Goal: Task Accomplishment & Management: Manage account settings

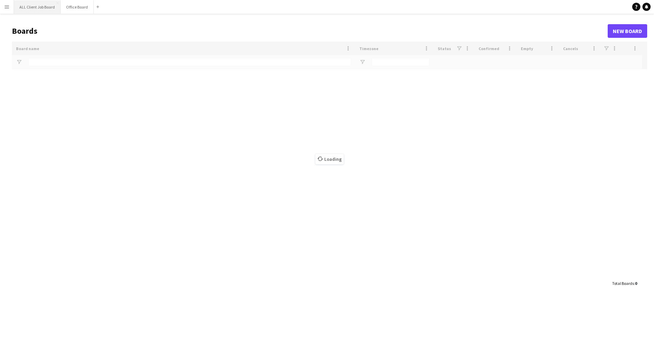
click at [37, 11] on button "ALL Client Job Board Close" at bounding box center [37, 6] width 47 height 13
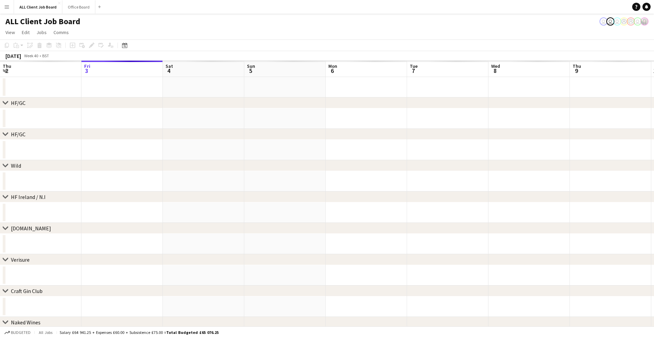
click at [6, 9] on app-icon "Menu" at bounding box center [6, 6] width 5 height 5
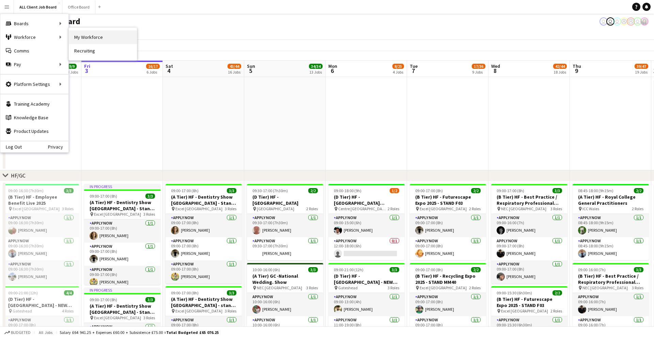
click at [82, 37] on link "My Workforce" at bounding box center [103, 37] width 68 height 14
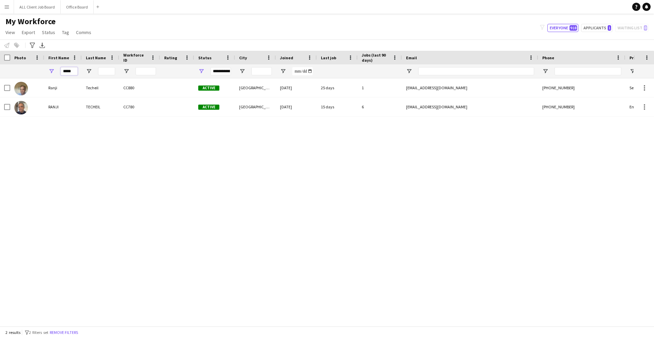
click at [71, 72] on input "*****" at bounding box center [69, 71] width 17 height 8
type input "*"
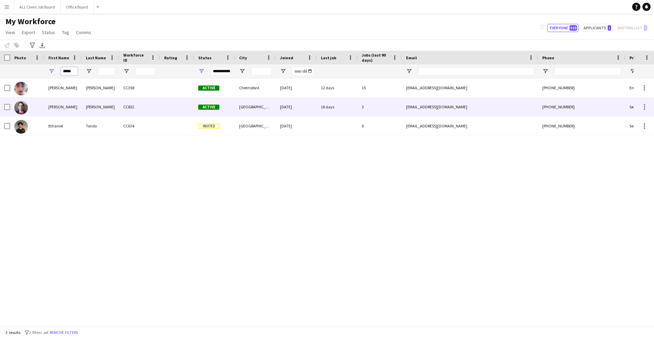
type input "*****"
click at [90, 104] on div "Raoof" at bounding box center [100, 106] width 37 height 19
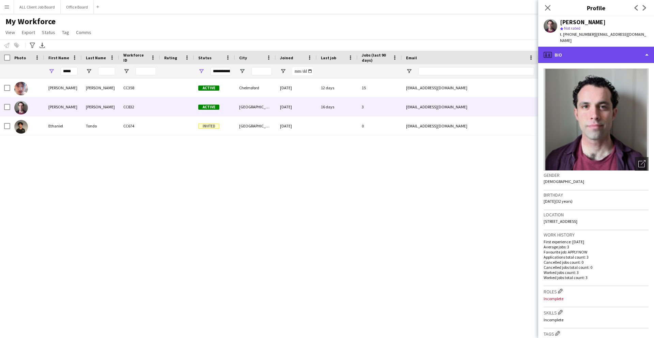
click at [557, 47] on div "profile Bio" at bounding box center [596, 55] width 116 height 16
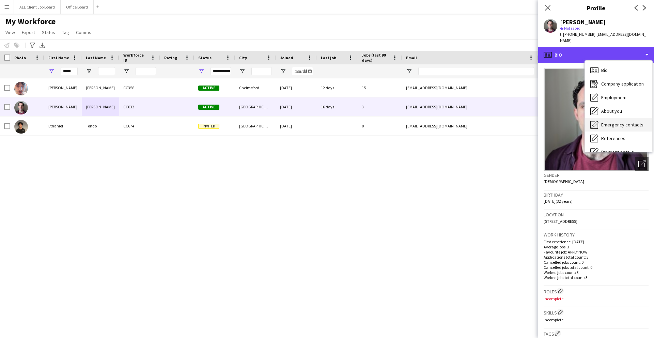
scroll to position [78, 0]
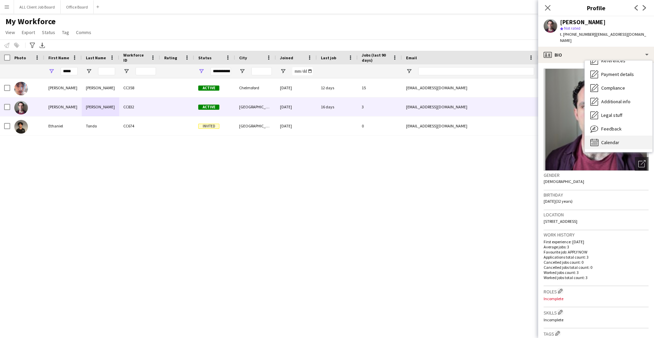
click at [614, 139] on span "Calendar" at bounding box center [610, 142] width 18 height 6
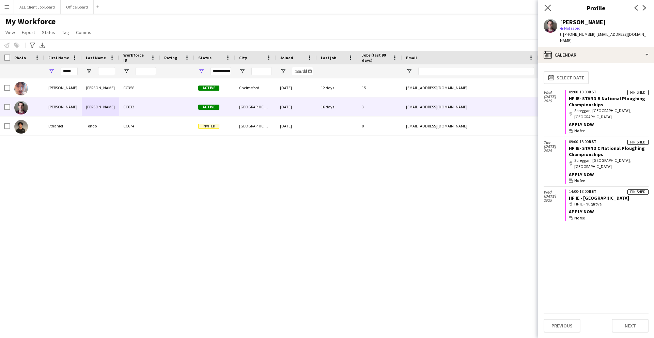
click at [544, 10] on app-icon "Close pop-in" at bounding box center [548, 8] width 10 height 10
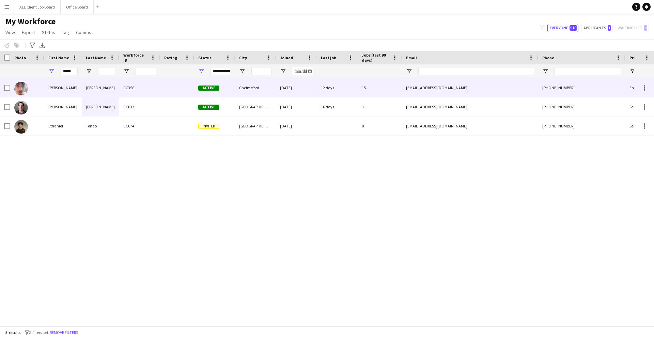
click at [122, 83] on div "CC358" at bounding box center [139, 87] width 41 height 19
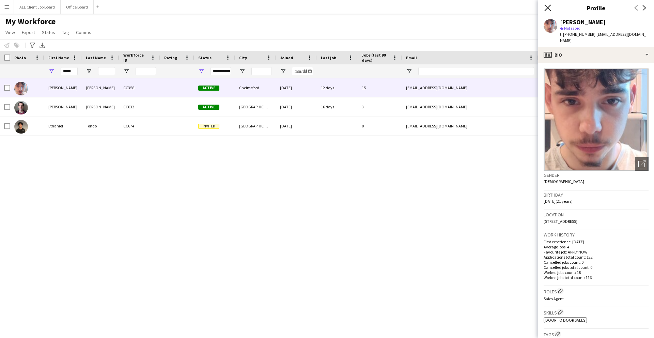
click at [546, 9] on icon at bounding box center [547, 7] width 6 height 6
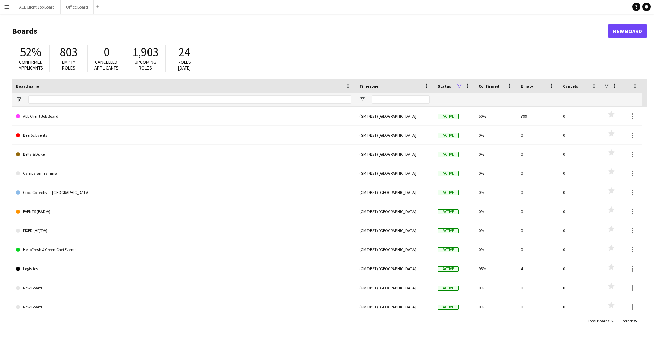
click at [10, 7] on button "Menu" at bounding box center [7, 7] width 14 height 14
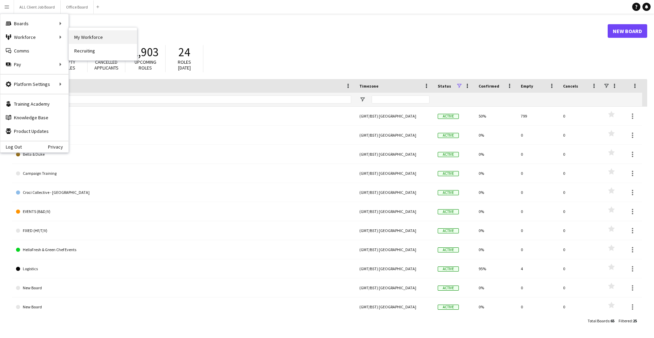
click at [80, 38] on link "My Workforce" at bounding box center [103, 37] width 68 height 14
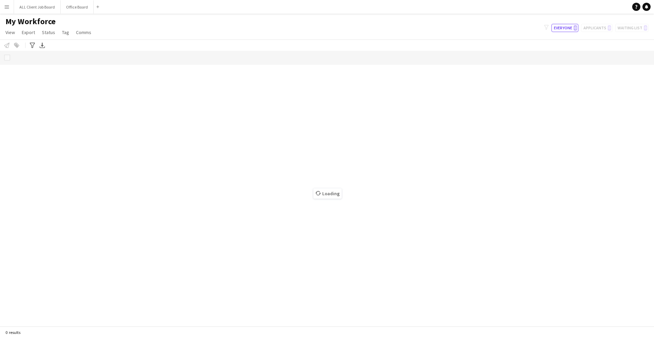
click at [8, 9] on app-icon "Menu" at bounding box center [6, 6] width 5 height 5
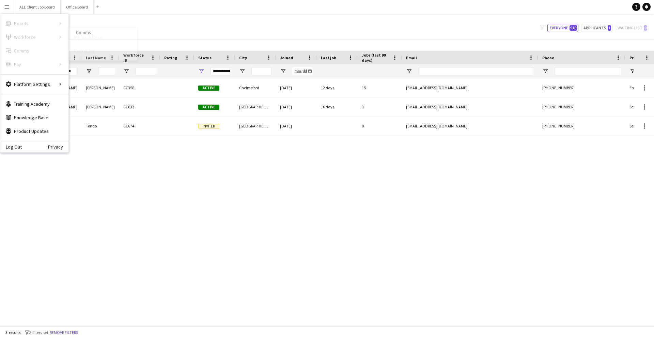
click at [82, 40] on link "My Workforce" at bounding box center [103, 37] width 68 height 14
type input "*****"
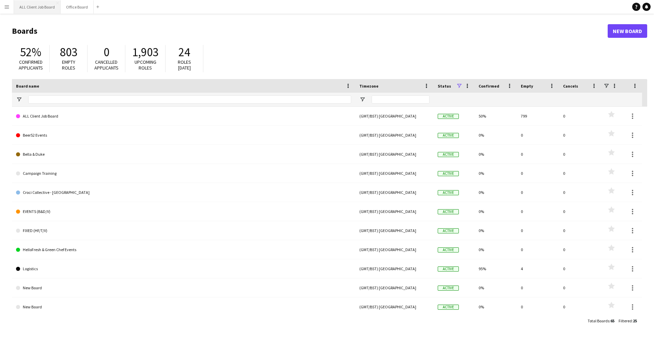
click at [42, 6] on button "ALL Client Job Board Close" at bounding box center [37, 6] width 47 height 13
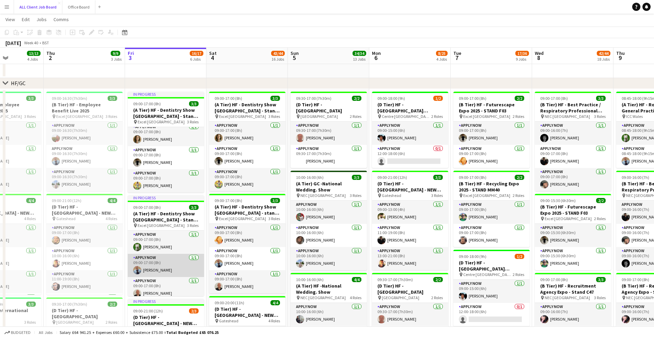
scroll to position [4, 0]
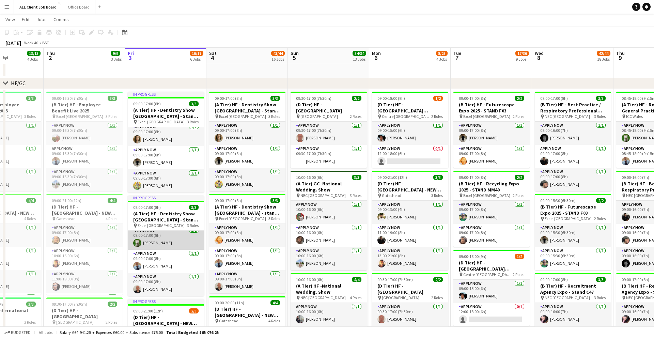
click at [170, 233] on app-card-role "APPLY NOW [DATE] 09:00-17:00 (8h) [PERSON_NAME]" at bounding box center [166, 238] width 76 height 23
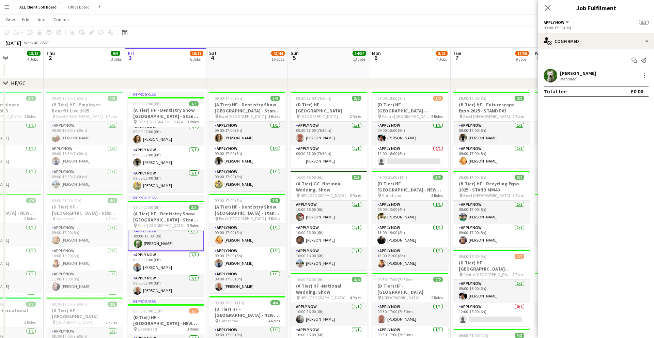
scroll to position [5, 0]
click at [547, 9] on icon at bounding box center [547, 7] width 6 height 6
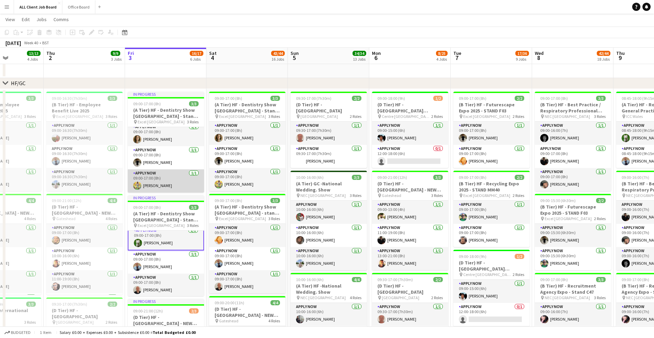
scroll to position [93, 0]
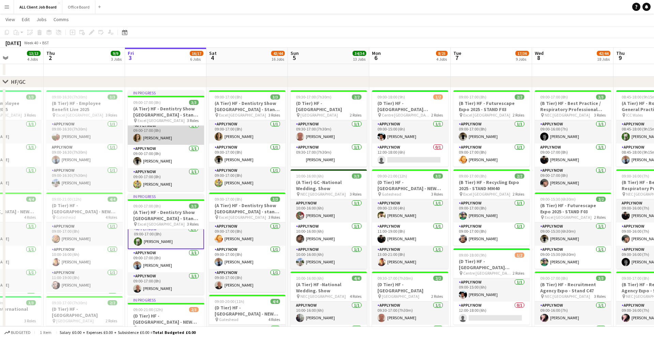
click at [163, 134] on app-card-role "APPLY NOW [DATE] 09:00-17:00 (8h) [PERSON_NAME]" at bounding box center [166, 133] width 76 height 23
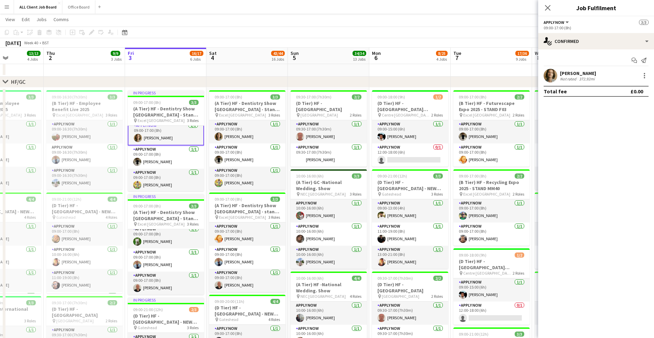
click at [549, 75] on app-user-avatar at bounding box center [551, 76] width 14 height 14
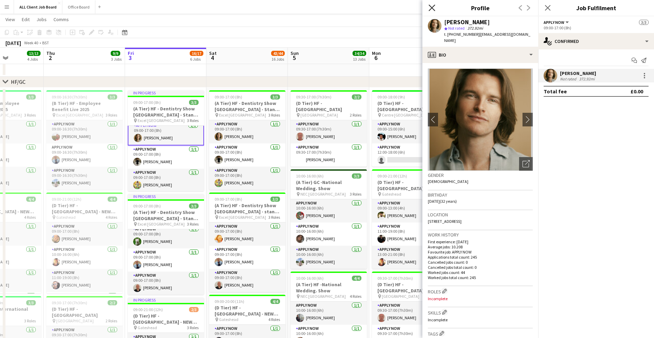
click at [433, 9] on icon at bounding box center [431, 7] width 6 height 6
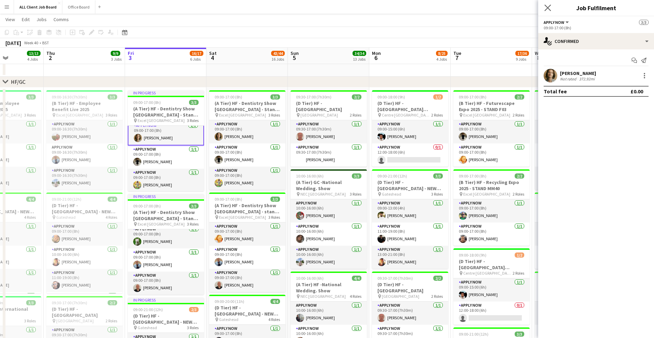
click at [551, 8] on app-icon "Close pop-in" at bounding box center [548, 8] width 10 height 10
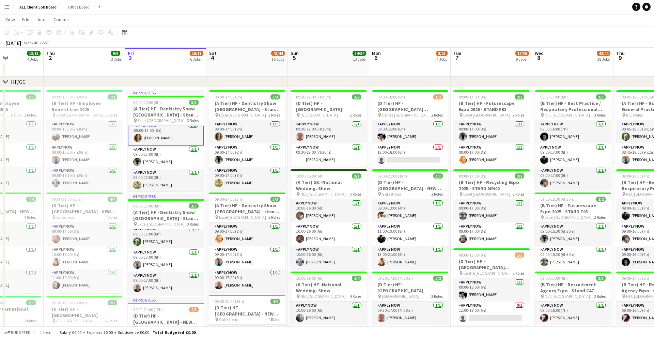
scroll to position [0, 0]
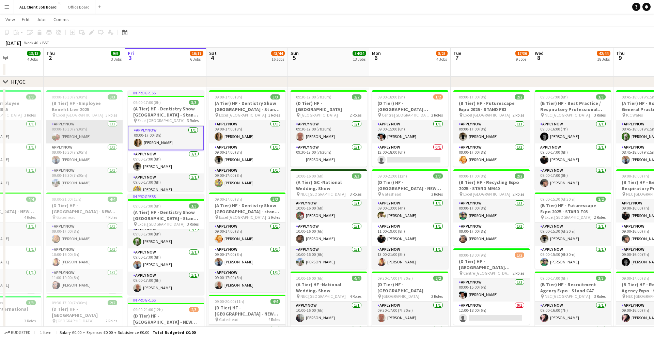
click at [90, 136] on app-card-role "APPLY NOW [DATE] 09:00-16:30 (7h30m) [PERSON_NAME]" at bounding box center [84, 131] width 76 height 23
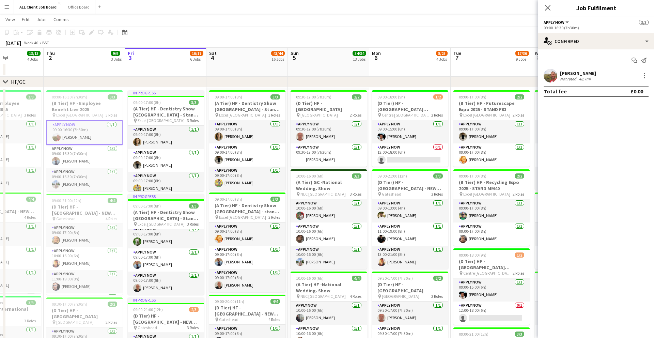
click at [553, 74] on app-user-avatar at bounding box center [551, 76] width 14 height 14
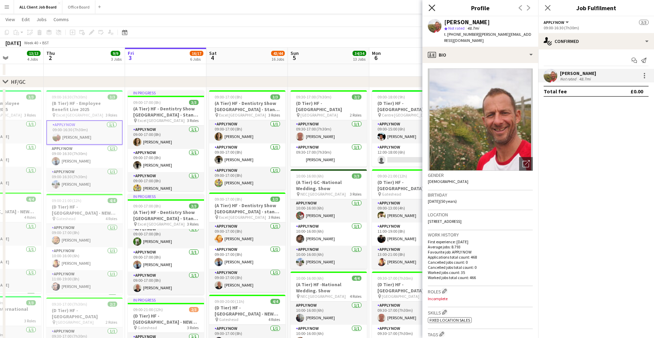
click at [428, 7] on icon "Close pop-in" at bounding box center [431, 7] width 6 height 6
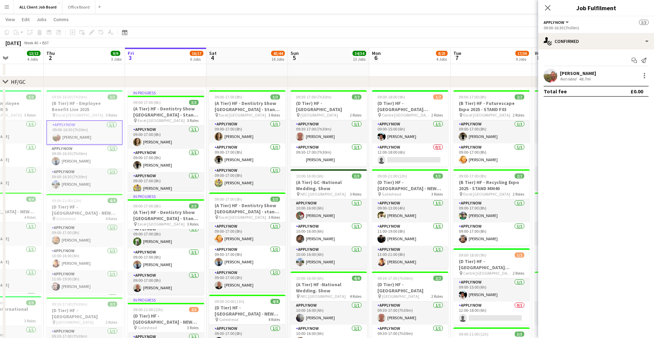
click at [553, 7] on div "Close pop-in" at bounding box center [547, 8] width 19 height 16
click at [550, 7] on icon "Close pop-in" at bounding box center [547, 7] width 6 height 6
